Goal: Task Accomplishment & Management: Manage account settings

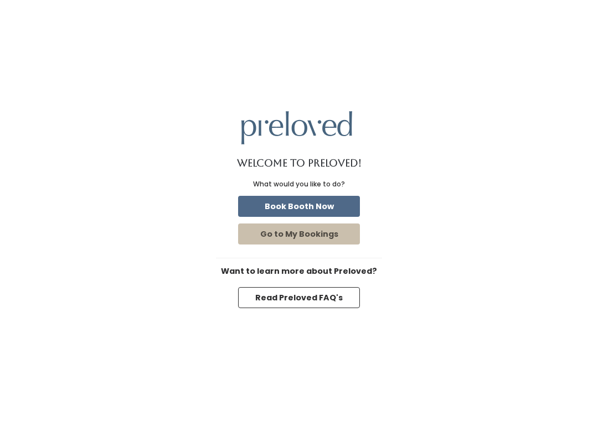
click at [323, 206] on button "Book Booth Now" at bounding box center [299, 206] width 122 height 21
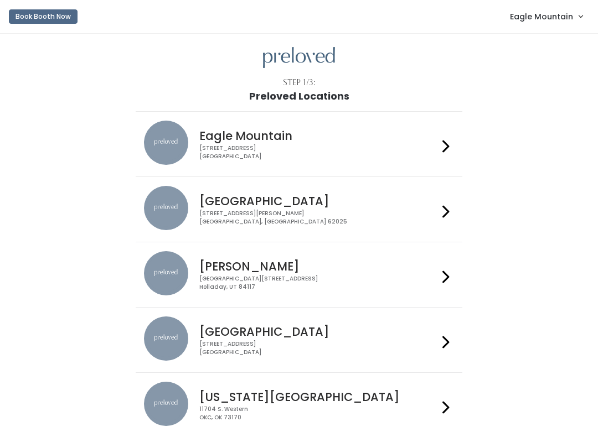
click at [568, 19] on span "Eagle Mountain" at bounding box center [541, 17] width 63 height 12
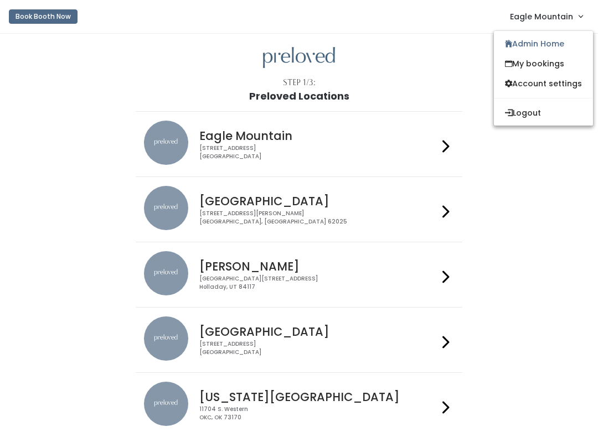
click at [547, 47] on link "Admin Home" at bounding box center [543, 44] width 99 height 20
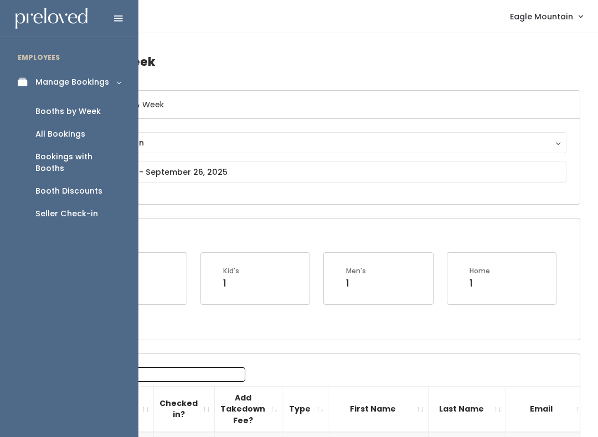
click at [107, 181] on link "Booth Discounts" at bounding box center [69, 191] width 138 height 23
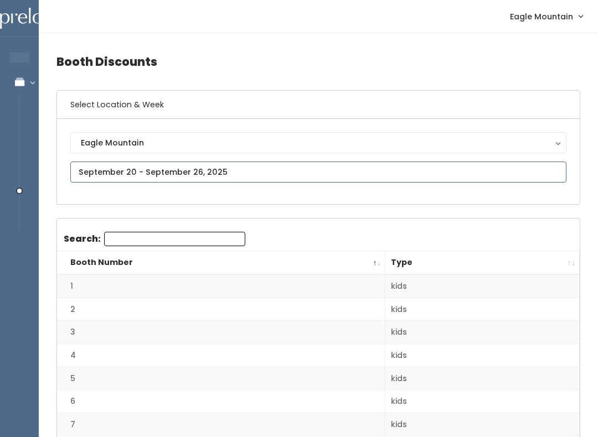
click at [262, 183] on input "text" at bounding box center [318, 172] width 496 height 21
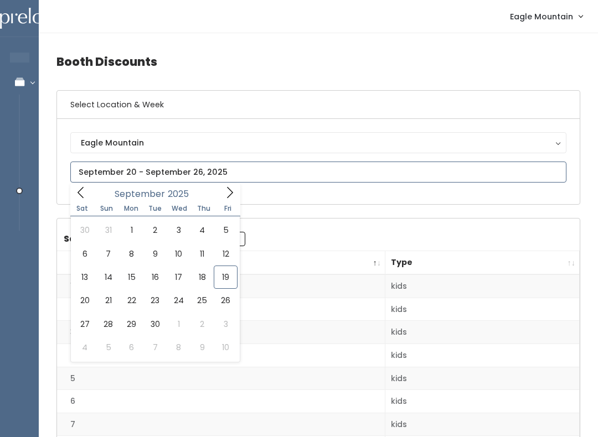
type input "September 20 to September 26"
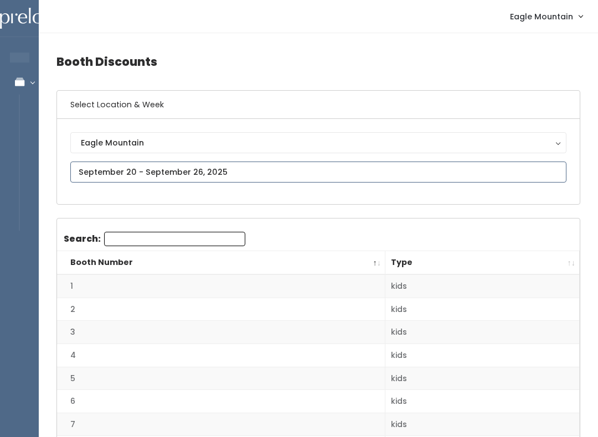
click at [198, 166] on input "text" at bounding box center [318, 172] width 496 height 21
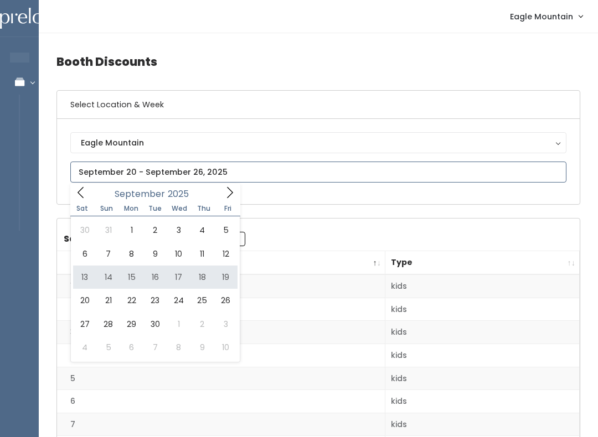
type input "September 13 to September 19"
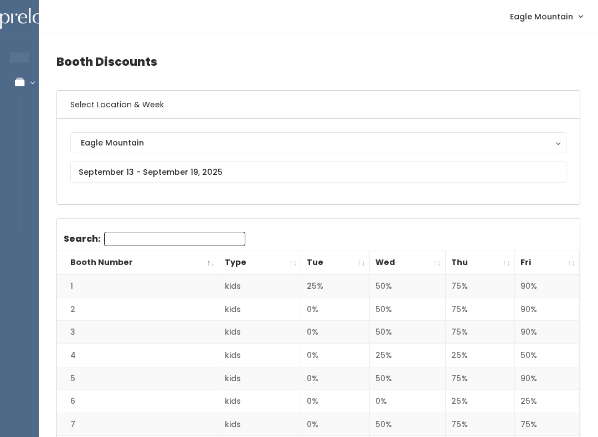
click at [571, 261] on th "Fri" at bounding box center [547, 263] width 65 height 24
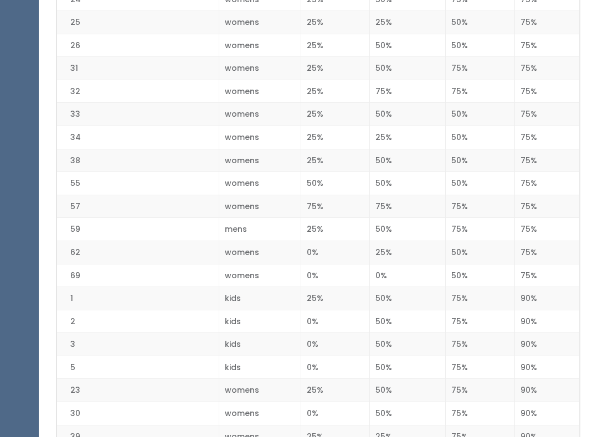
scroll to position [1510, 0]
